Goal: Information Seeking & Learning: Learn about a topic

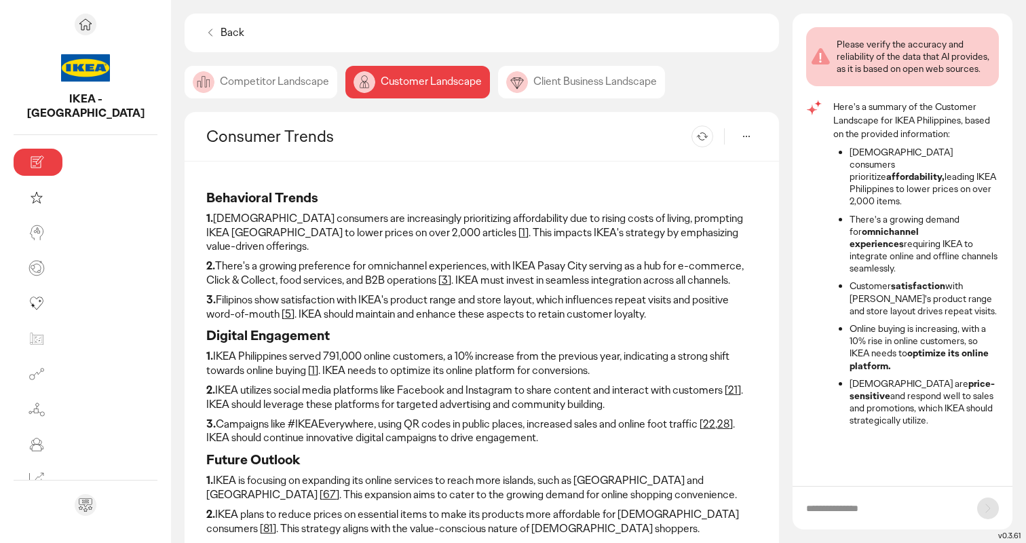
click at [442, 273] on link "3" at bounding box center [445, 280] width 6 height 14
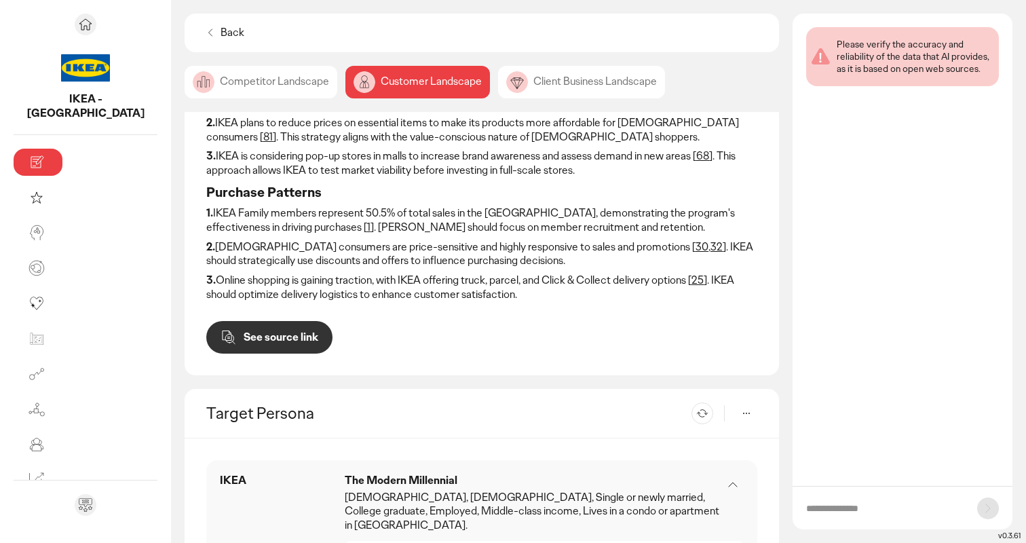
scroll to position [482, 0]
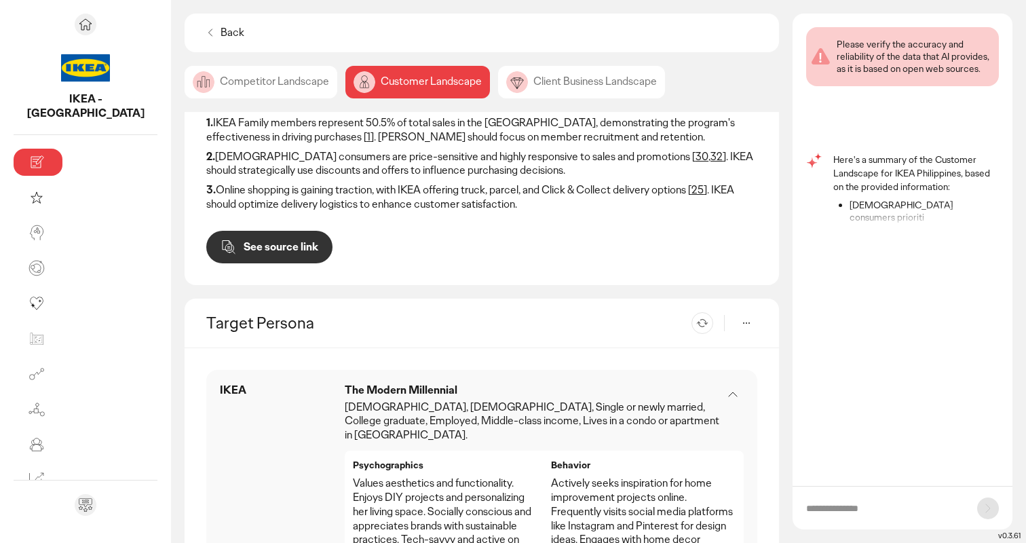
click at [244, 242] on p "See source link" at bounding box center [281, 247] width 75 height 11
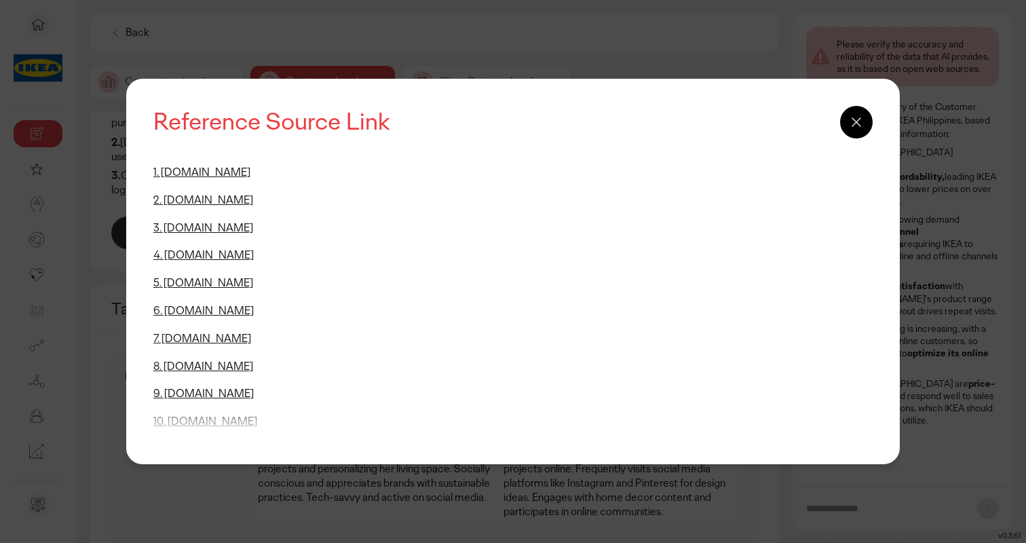
click at [179, 228] on link "3. [DOMAIN_NAME]" at bounding box center [203, 228] width 100 height 14
click at [856, 128] on icon at bounding box center [857, 122] width 16 height 16
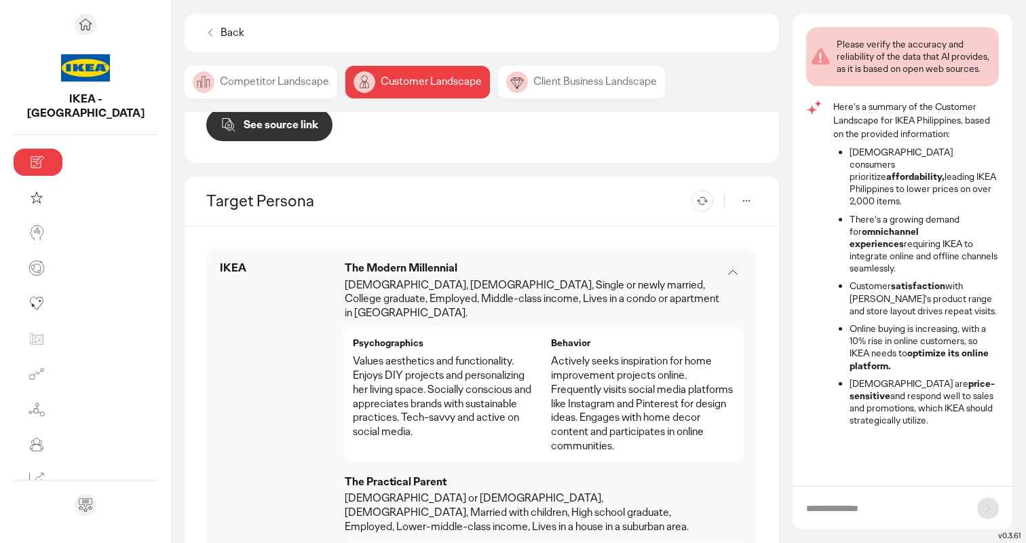
scroll to position [614, 0]
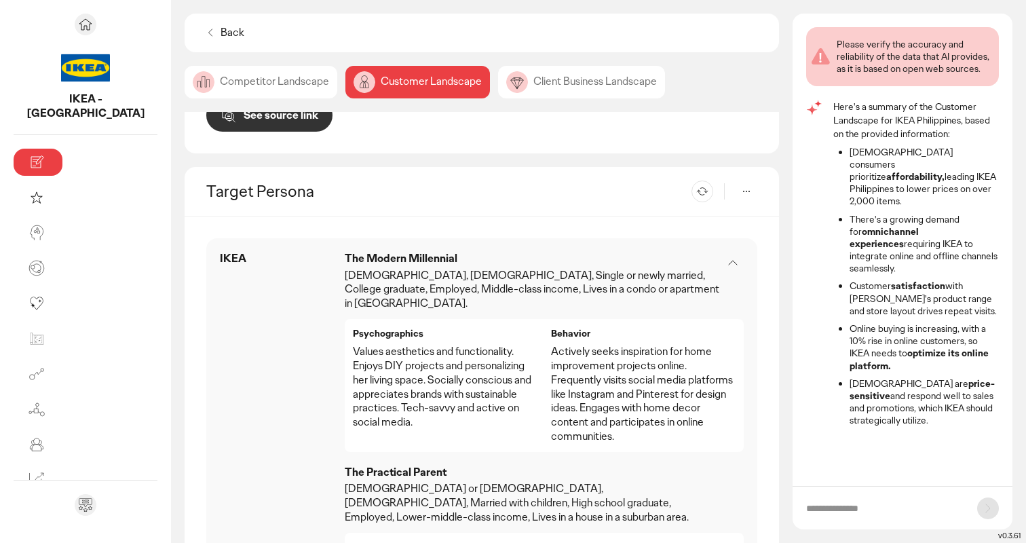
drag, startPoint x: 79, startPoint y: 231, endPoint x: 280, endPoint y: 268, distance: 203.7
click at [281, 269] on main "IKEA - [GEOGRAPHIC_DATA] Briefing (Beta) Competitor Landscape Customer Landscap…" at bounding box center [513, 271] width 1026 height 543
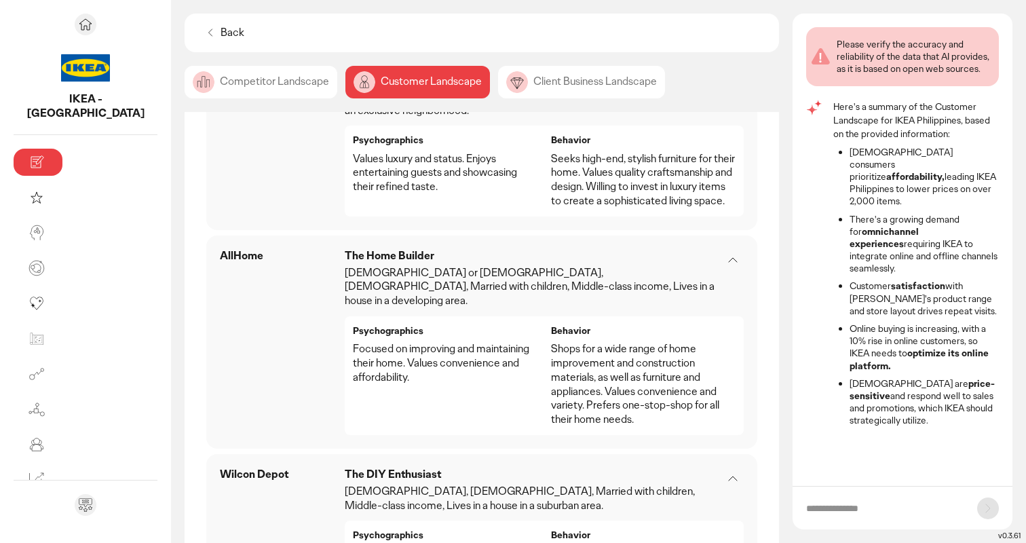
scroll to position [1722, 0]
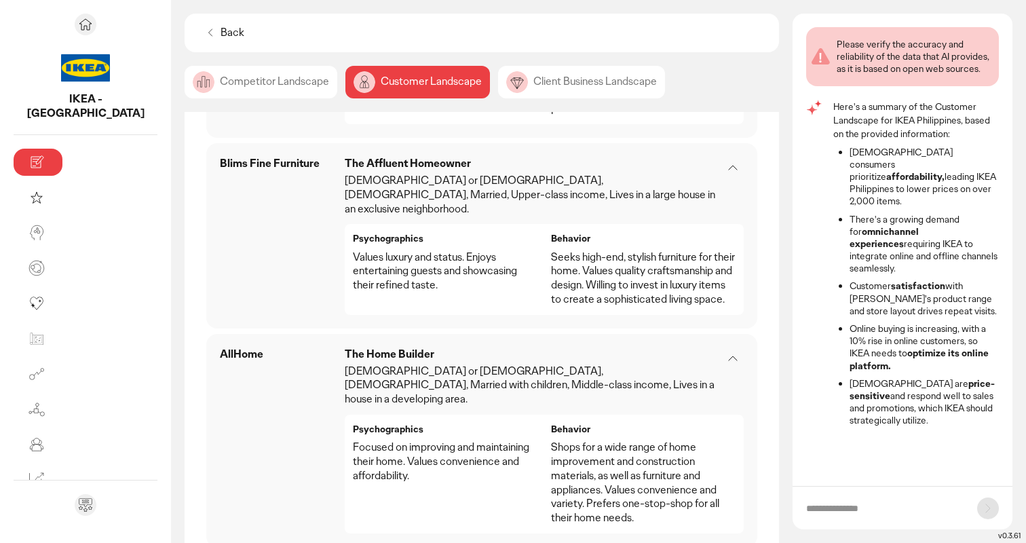
click at [874, 514] on input "text" at bounding box center [884, 509] width 157 height 14
type input "**********"
